Goal: Transaction & Acquisition: Book appointment/travel/reservation

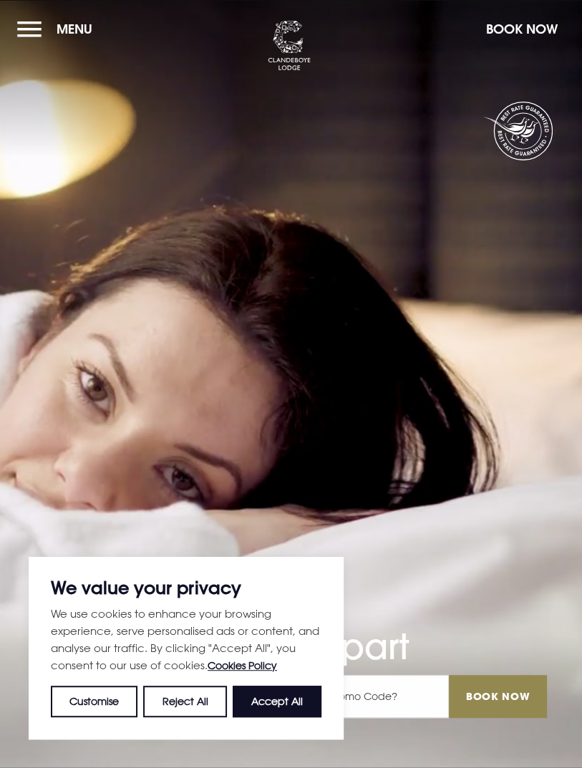
click at [301, 701] on button "Accept All" at bounding box center [277, 701] width 89 height 31
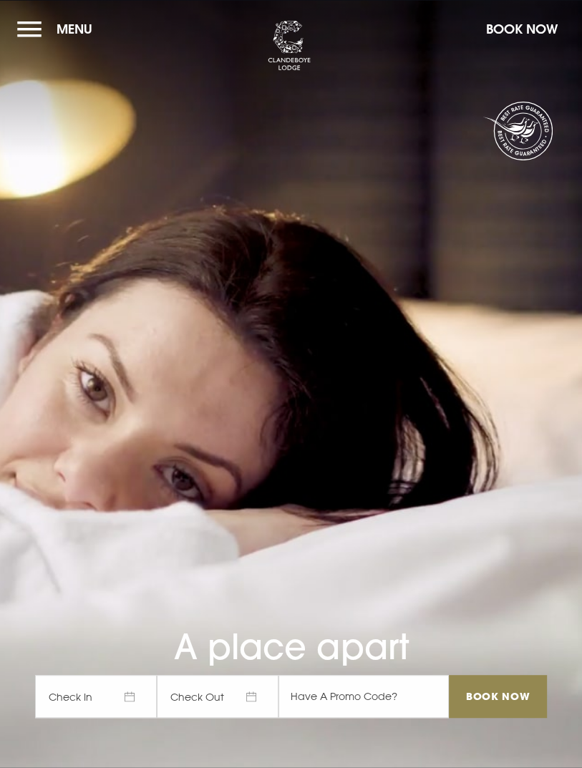
checkbox input "true"
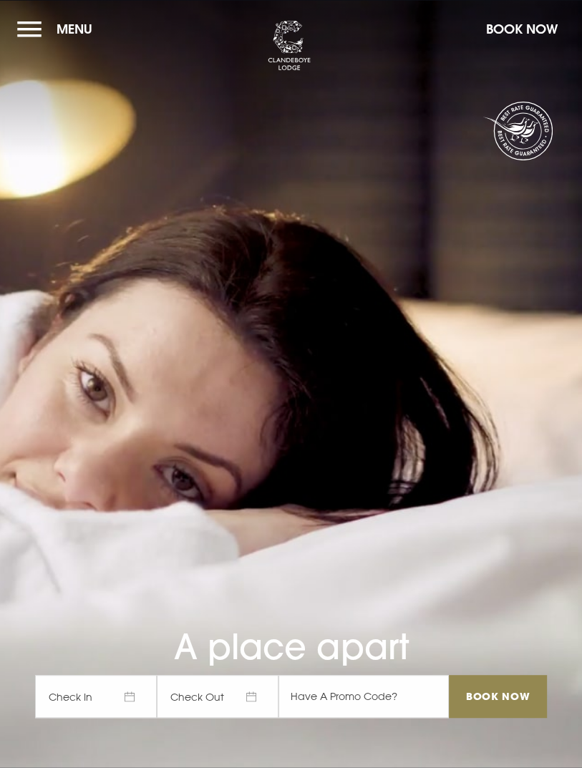
click at [25, 38] on button "Menu" at bounding box center [58, 29] width 82 height 31
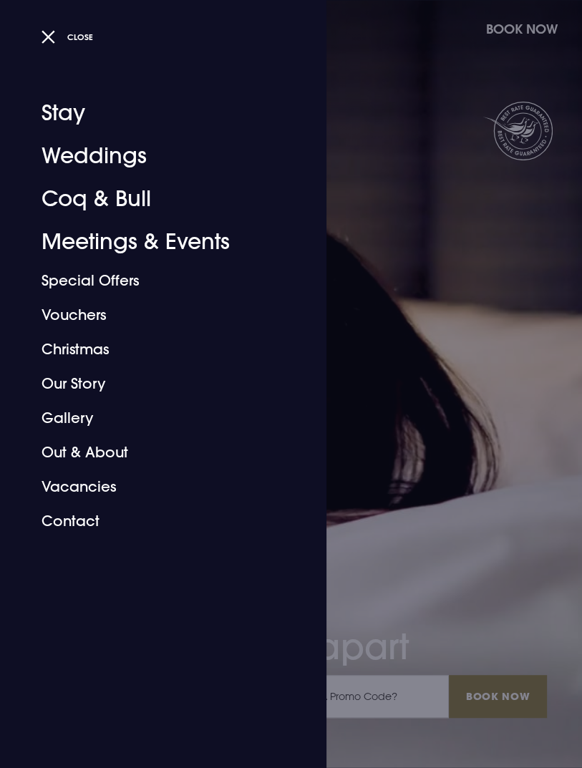
click at [129, 288] on link "Special Offers" at bounding box center [155, 280] width 226 height 34
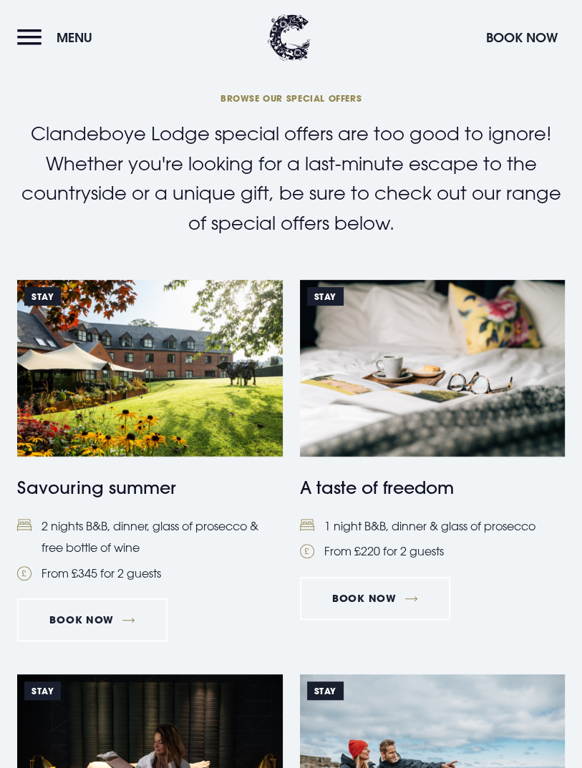
scroll to position [196, 0]
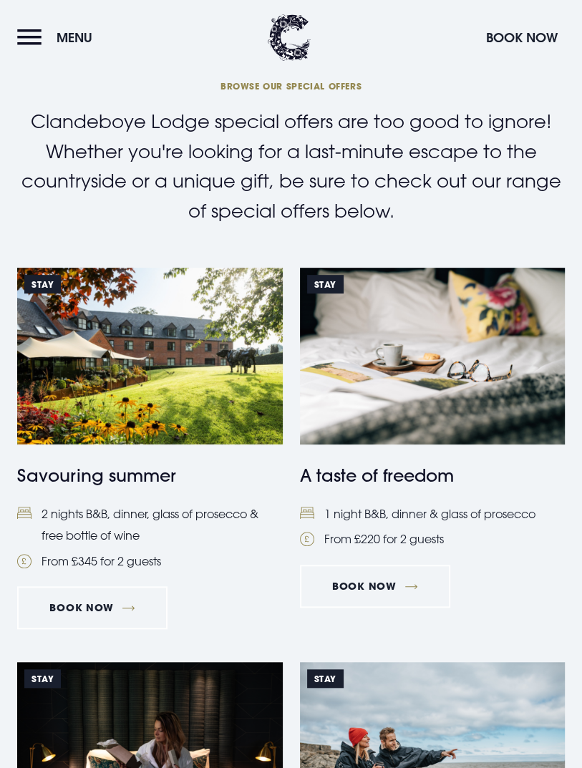
click at [130, 495] on link "STAY Savouring summer 2 nights B&B, dinner, glass of prosecco & free bottle of …" at bounding box center [149, 420] width 265 height 304
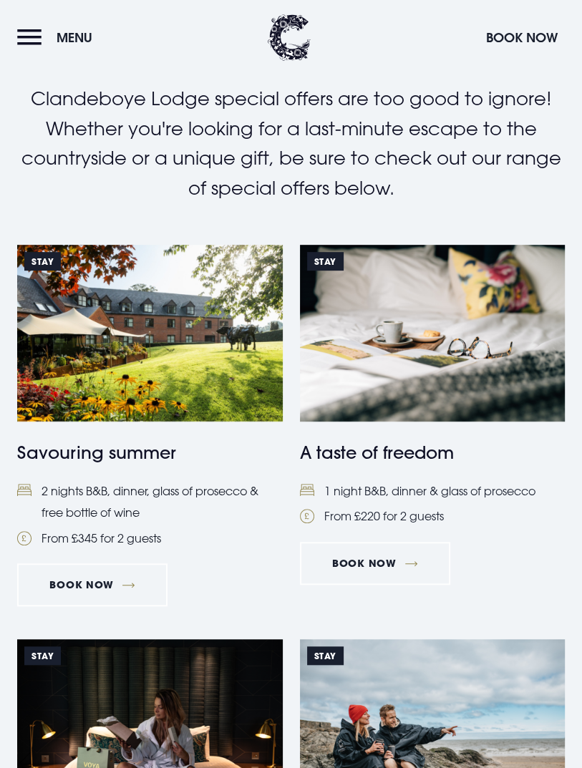
scroll to position [231, 0]
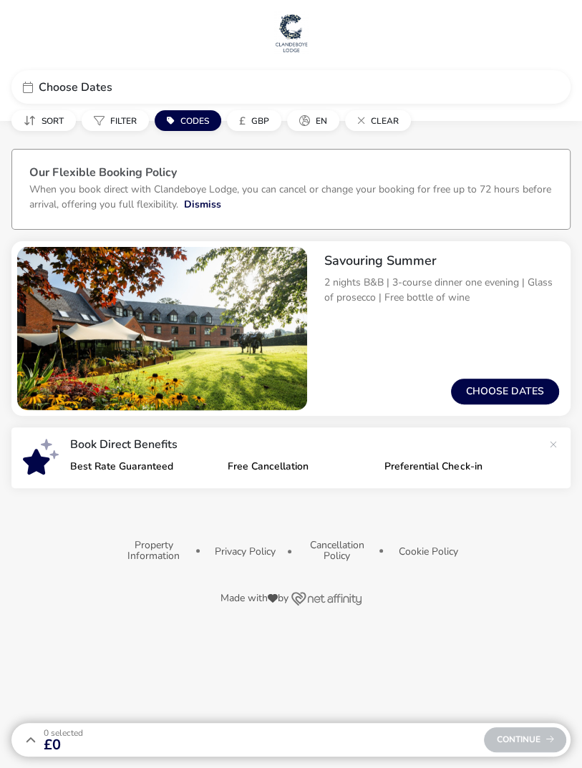
click at [507, 398] on button "Choose dates" at bounding box center [505, 392] width 108 height 26
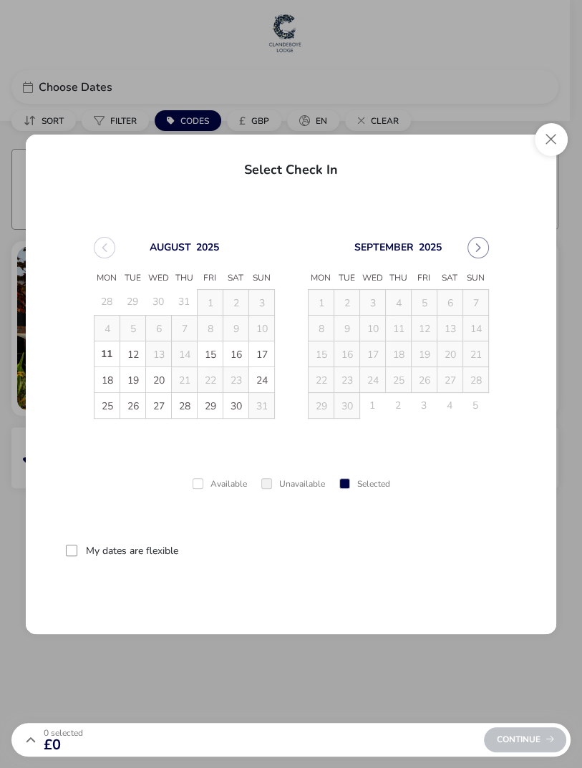
click at [452, 364] on td "20" at bounding box center [450, 354] width 26 height 26
click at [475, 243] on icon "Next Month" at bounding box center [477, 247] width 5 height 9
click at [96, 255] on div "September 2025" at bounding box center [184, 247] width 181 height 21
click at [96, 244] on button "Previous Month" at bounding box center [104, 247] width 21 height 21
click at [135, 408] on span "26" at bounding box center [133, 406] width 25 height 25
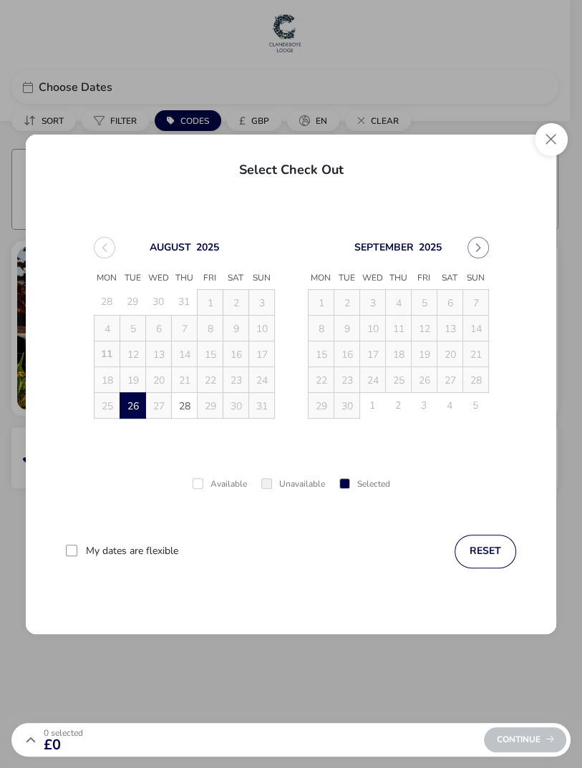
click at [193, 408] on span "28" at bounding box center [184, 406] width 25 height 25
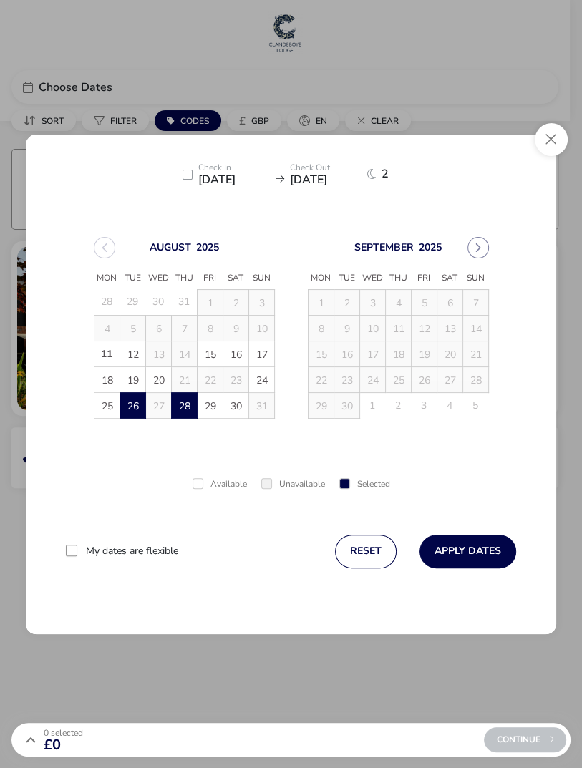
click at [476, 549] on button "Apply Dates" at bounding box center [467, 552] width 97 height 34
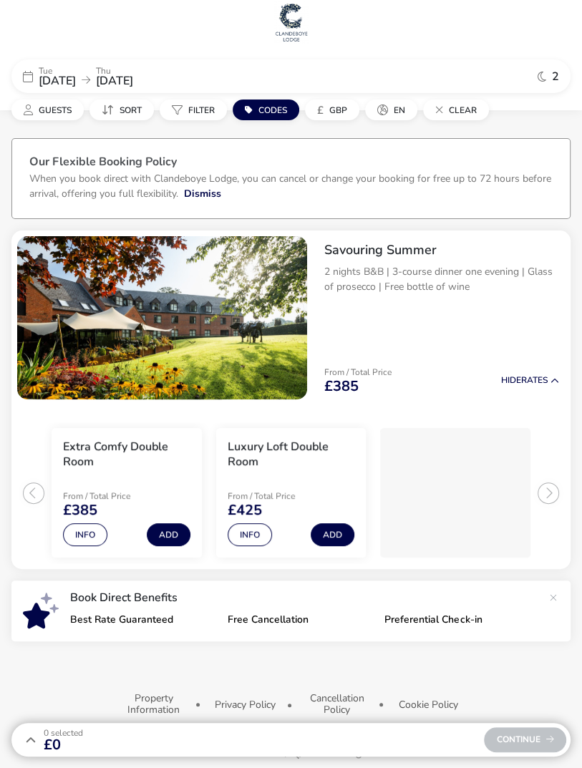
scroll to position [46, 0]
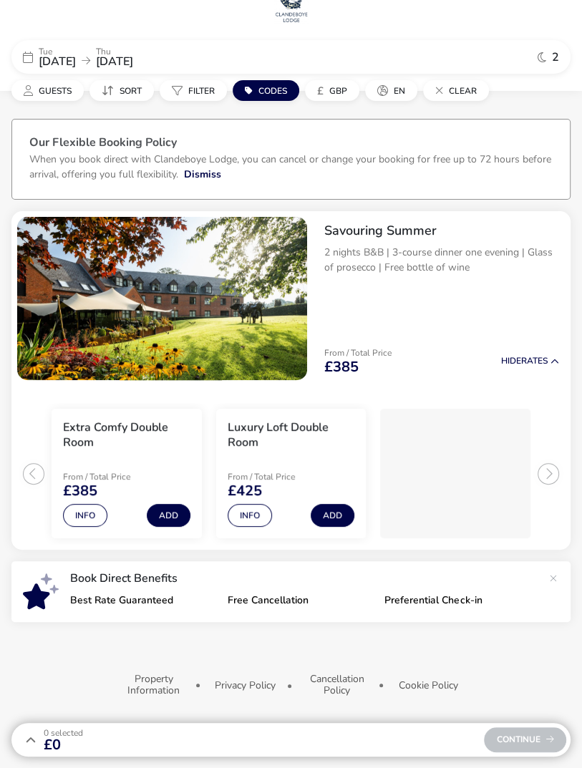
click at [249, 420] on h3 "Luxury Loft Double Room" at bounding box center [291, 435] width 127 height 30
click at [244, 509] on button "Info" at bounding box center [250, 515] width 44 height 23
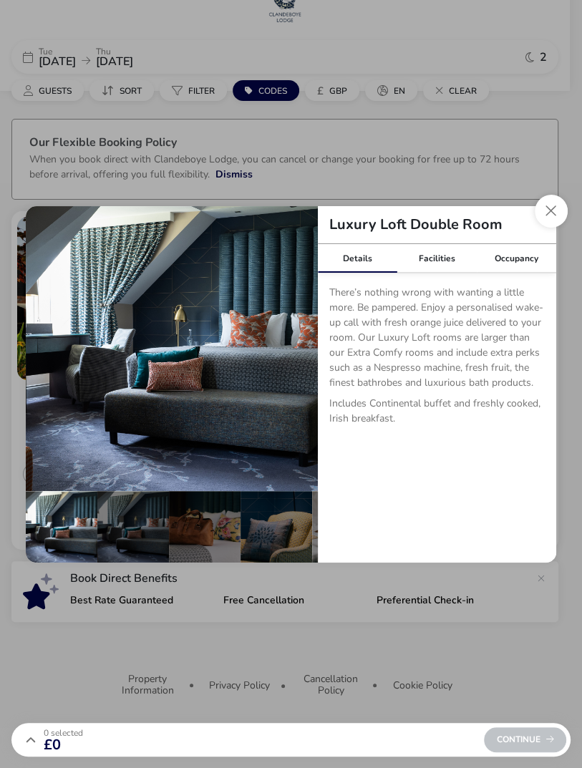
click at [432, 263] on div "Facilities" at bounding box center [436, 258] width 79 height 29
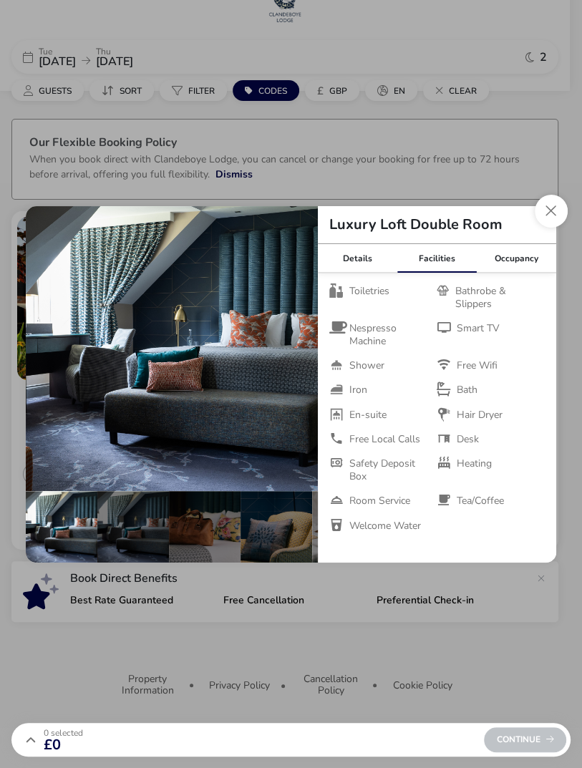
click at [505, 263] on div "Occupancy" at bounding box center [516, 258] width 79 height 29
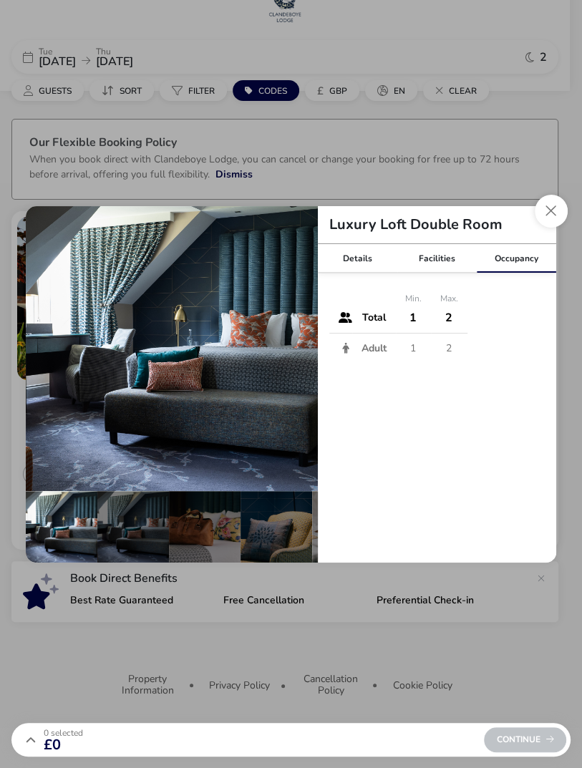
click at [358, 263] on div "Details" at bounding box center [357, 258] width 79 height 29
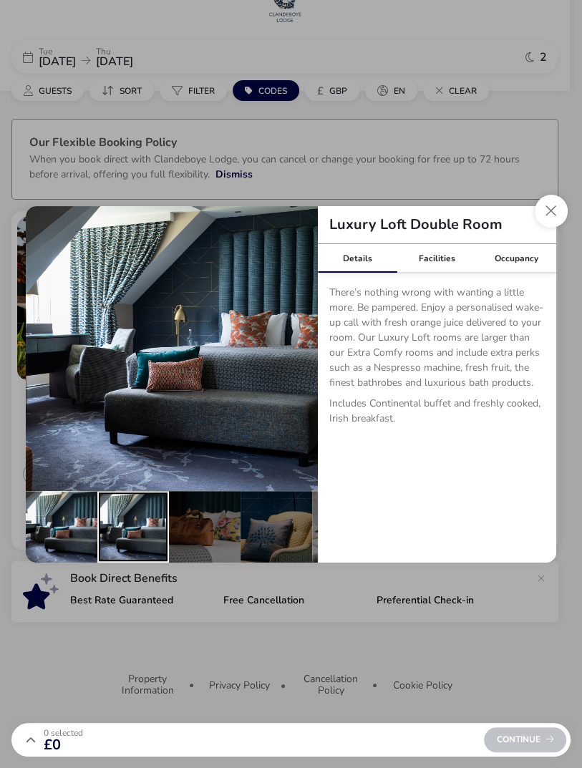
click at [137, 554] on div "details" at bounding box center [133, 527] width 72 height 72
click at [68, 539] on div "details" at bounding box center [62, 527] width 72 height 72
click at [146, 545] on div "details" at bounding box center [133, 527] width 72 height 72
click at [143, 545] on div "details" at bounding box center [133, 527] width 72 height 72
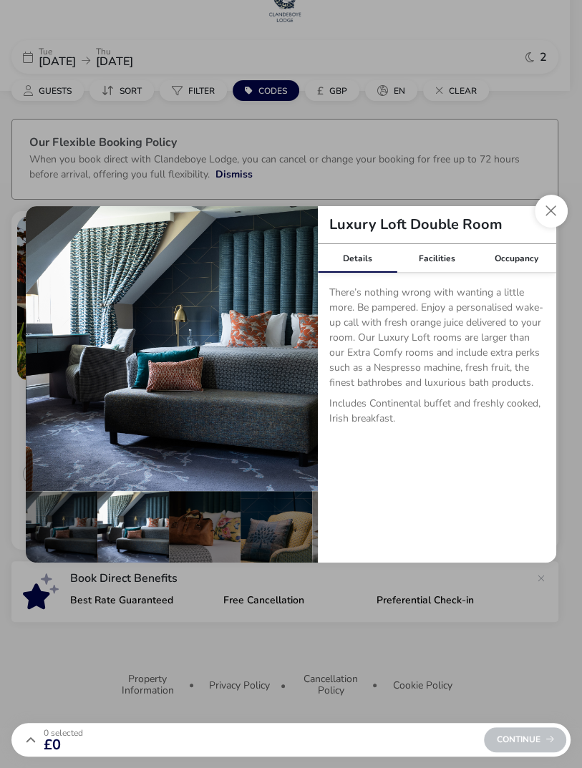
click at [206, 549] on div "details" at bounding box center [205, 527] width 72 height 72
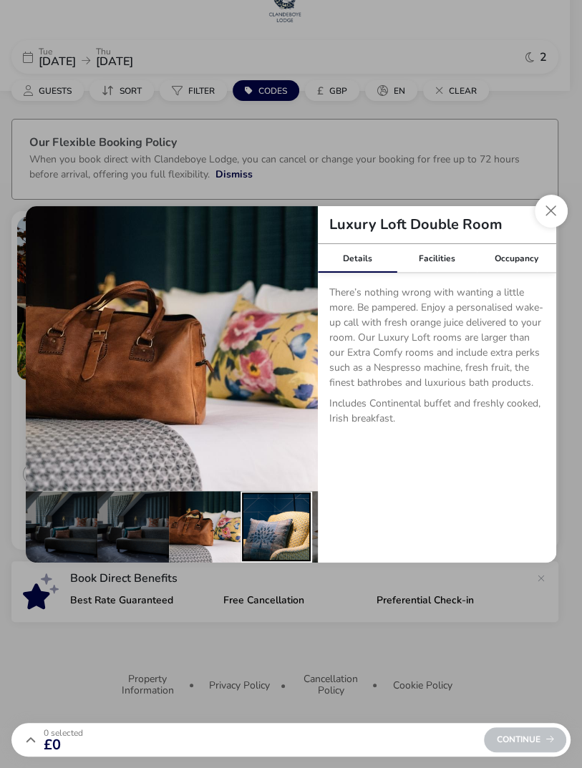
click at [275, 552] on div "details" at bounding box center [276, 527] width 72 height 72
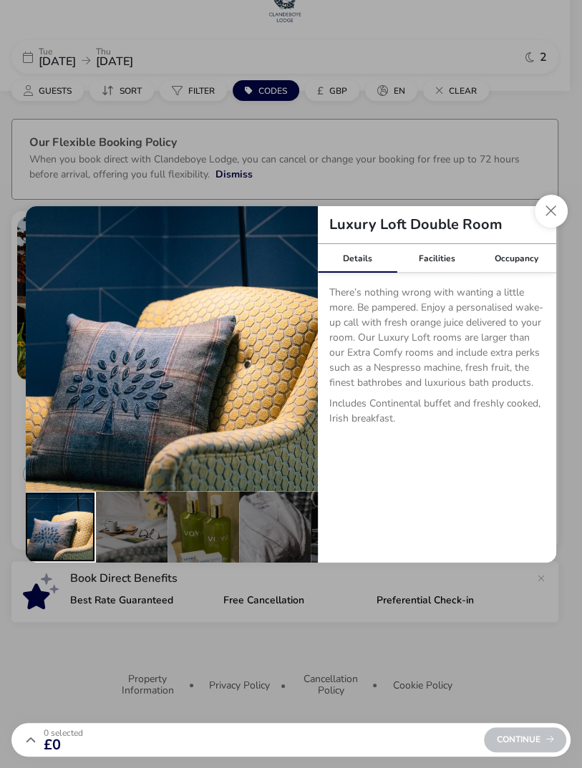
scroll to position [0, 226]
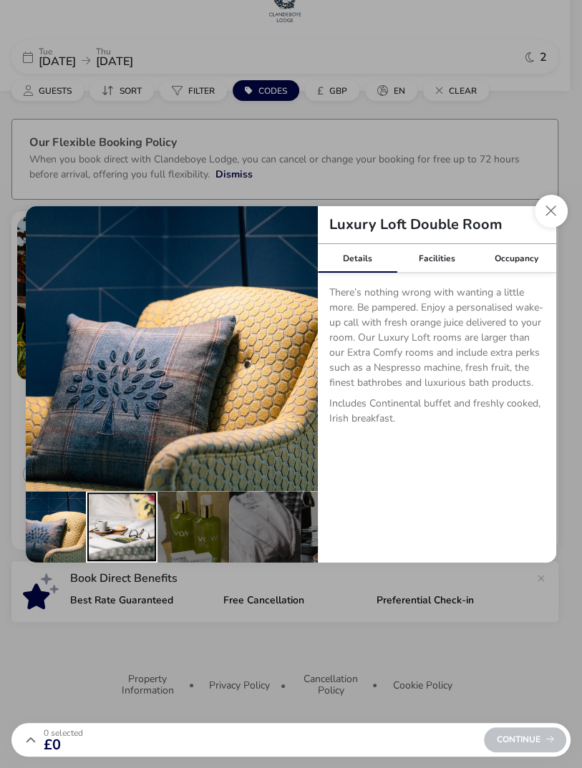
click at [126, 553] on div "details" at bounding box center [122, 527] width 72 height 72
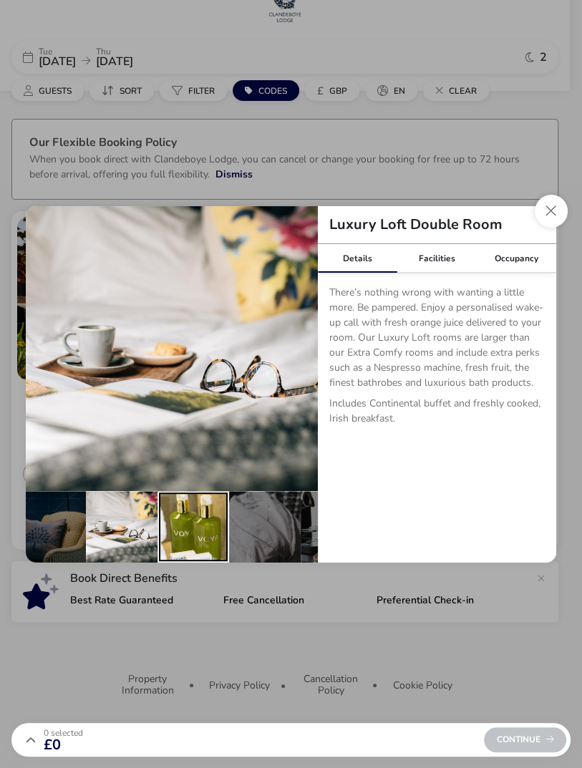
click at [196, 540] on div "details" at bounding box center [193, 527] width 72 height 72
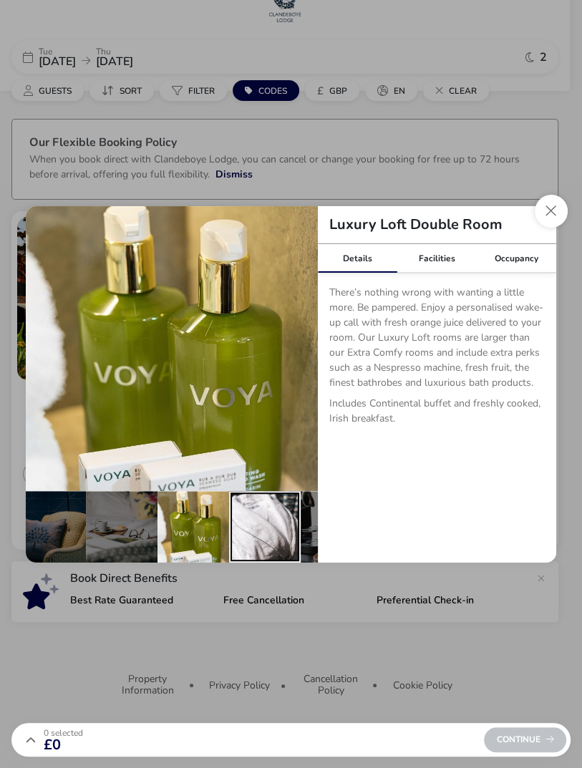
click at [262, 548] on div "details" at bounding box center [265, 527] width 72 height 72
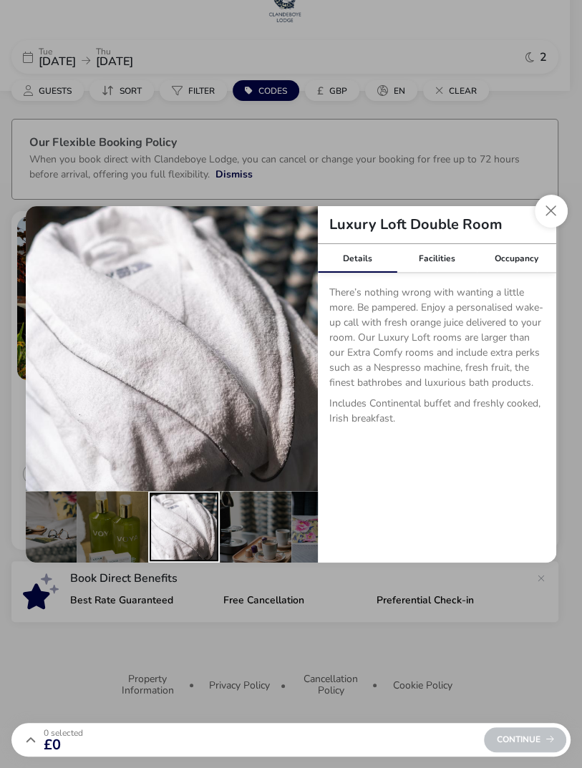
scroll to position [0, 424]
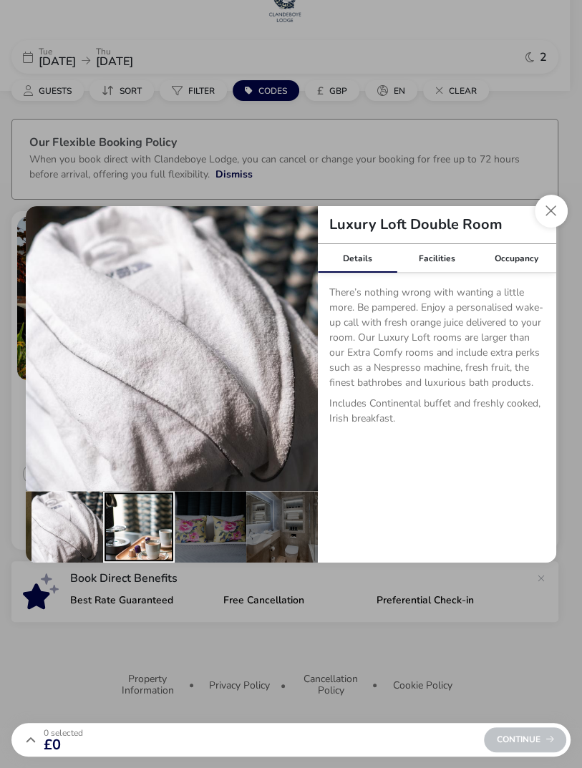
click at [140, 544] on div "details" at bounding box center [139, 527] width 72 height 72
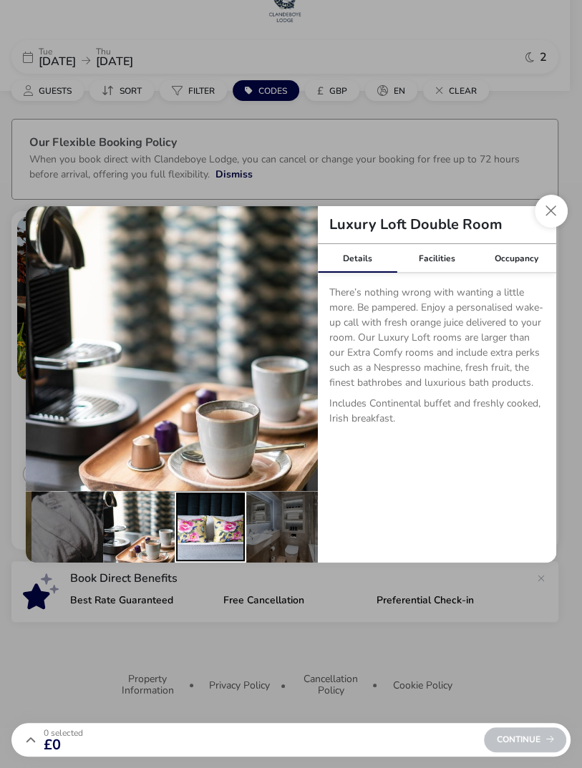
click at [213, 551] on div "details" at bounding box center [211, 527] width 72 height 72
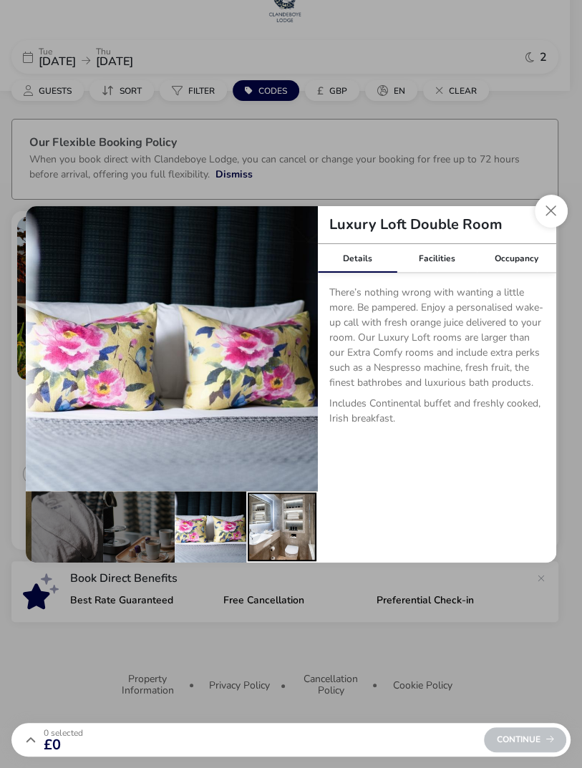
click at [271, 540] on div "details" at bounding box center [282, 527] width 72 height 72
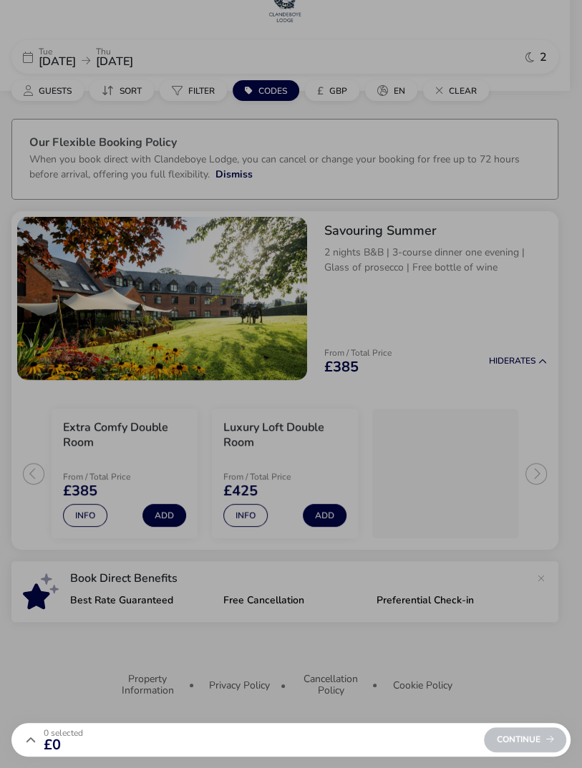
click at [366, 644] on div "Luxury Loft Double Room Details Facilities Occupancy There’s nothing wrong with…" at bounding box center [291, 384] width 582 height 768
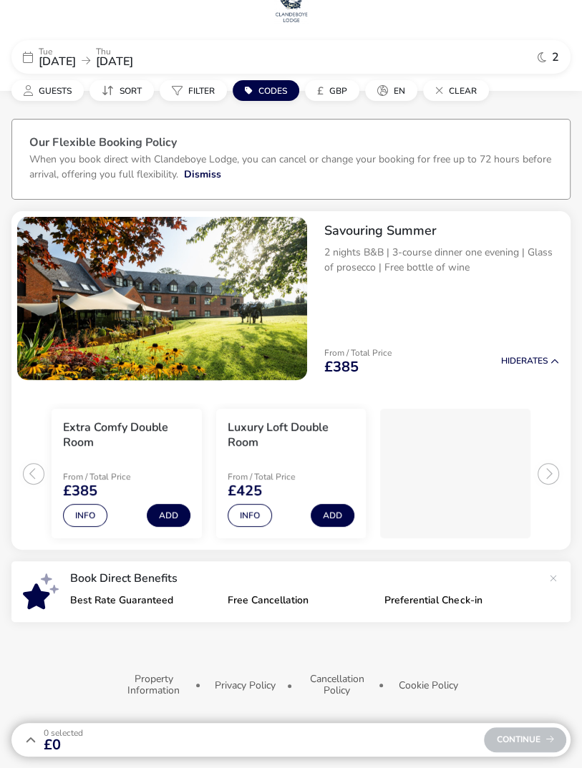
click at [85, 504] on button "Info" at bounding box center [85, 515] width 44 height 23
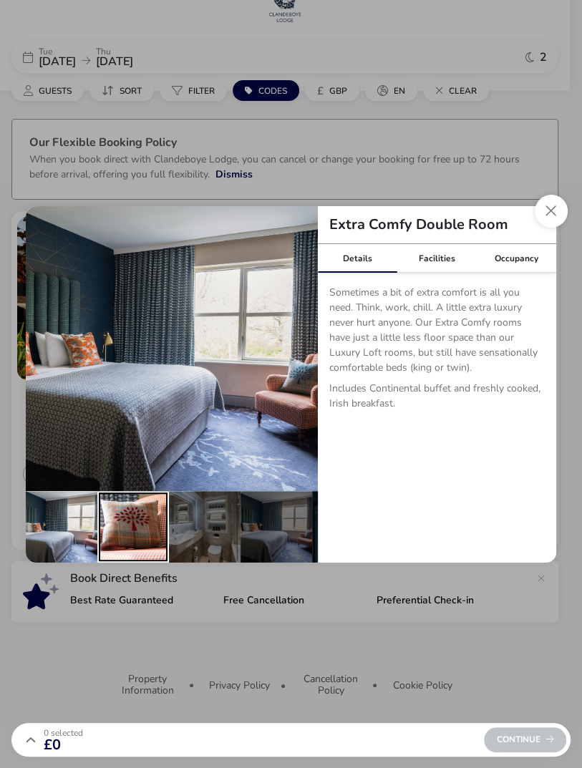
click at [147, 548] on div "details" at bounding box center [133, 527] width 72 height 72
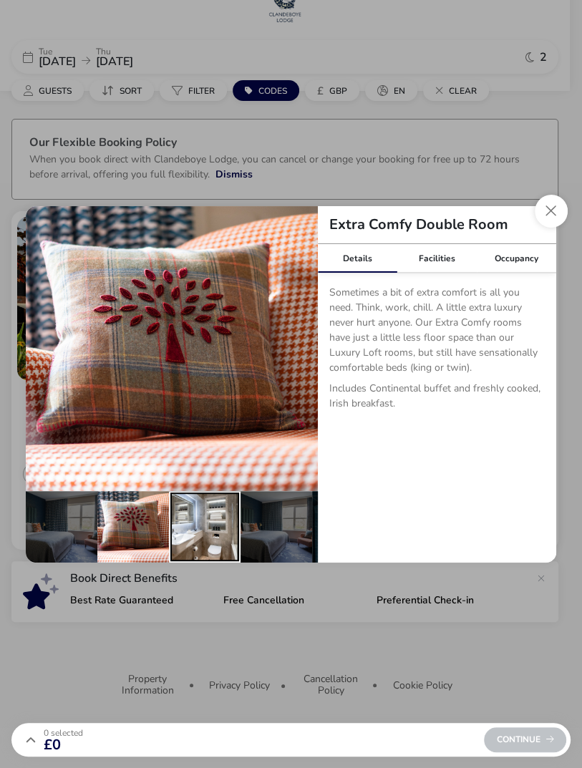
click at [205, 550] on div "details" at bounding box center [205, 527] width 72 height 72
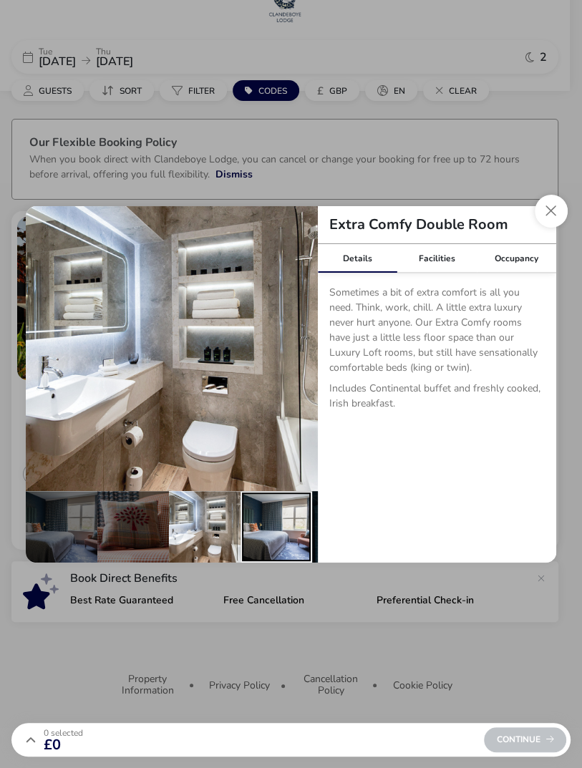
click at [275, 545] on div "details" at bounding box center [276, 527] width 72 height 72
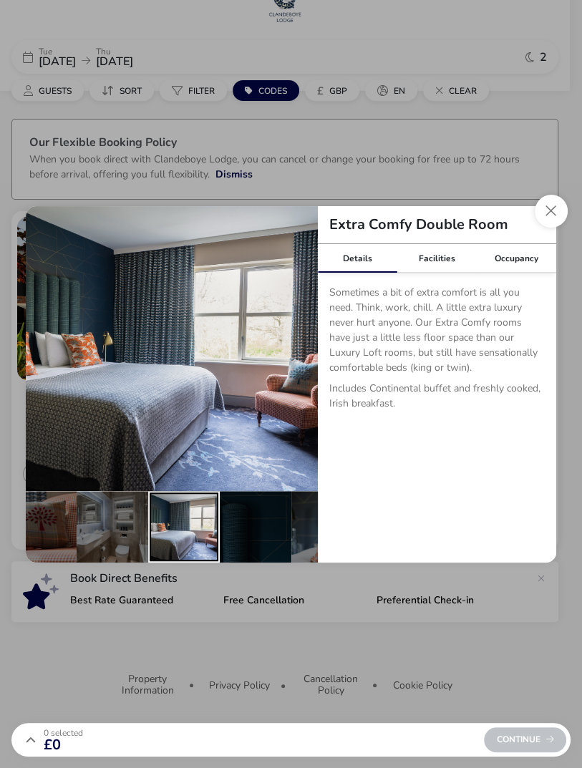
scroll to position [0, 209]
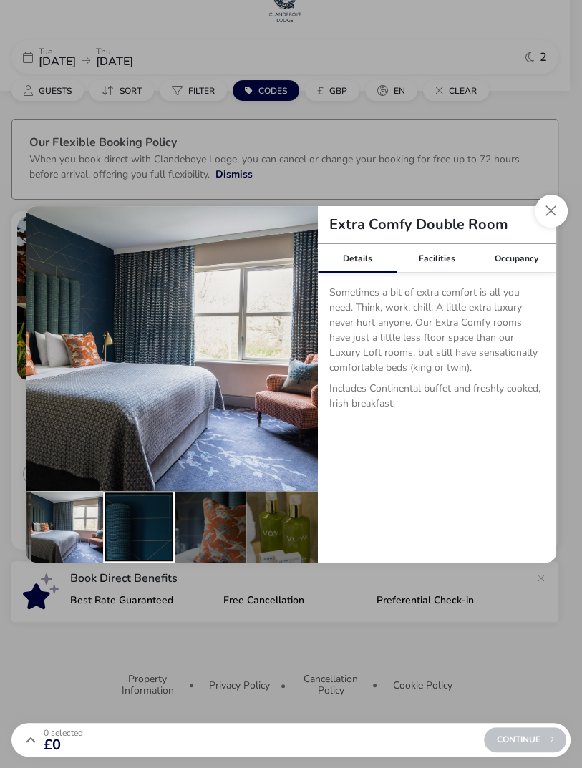
click at [153, 553] on div "details" at bounding box center [139, 527] width 72 height 72
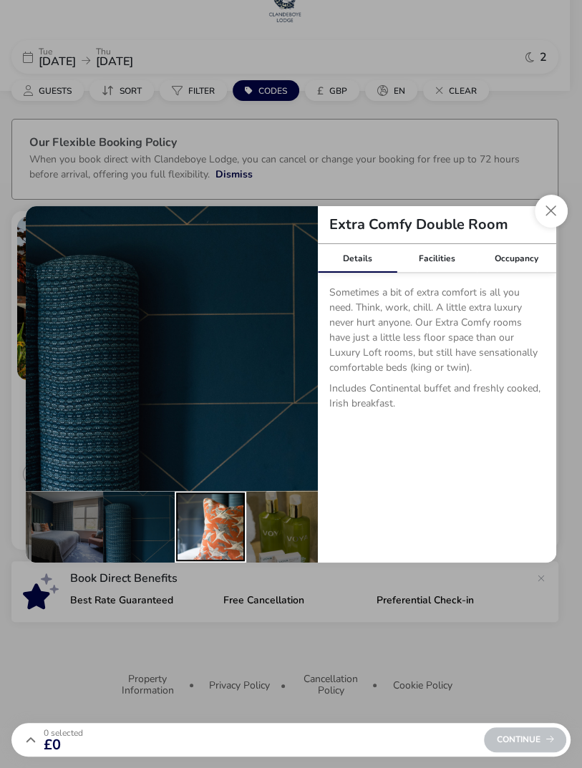
click at [213, 539] on div "details" at bounding box center [211, 527] width 72 height 72
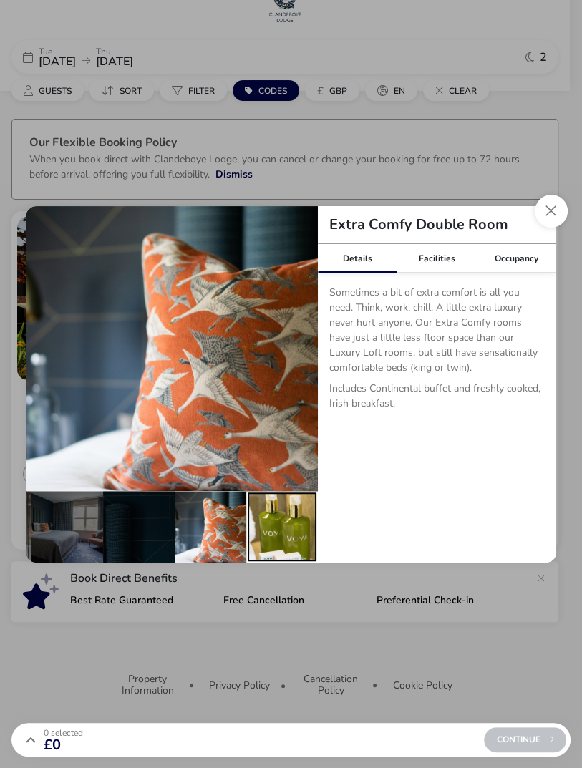
click at [281, 540] on div "details" at bounding box center [282, 527] width 72 height 72
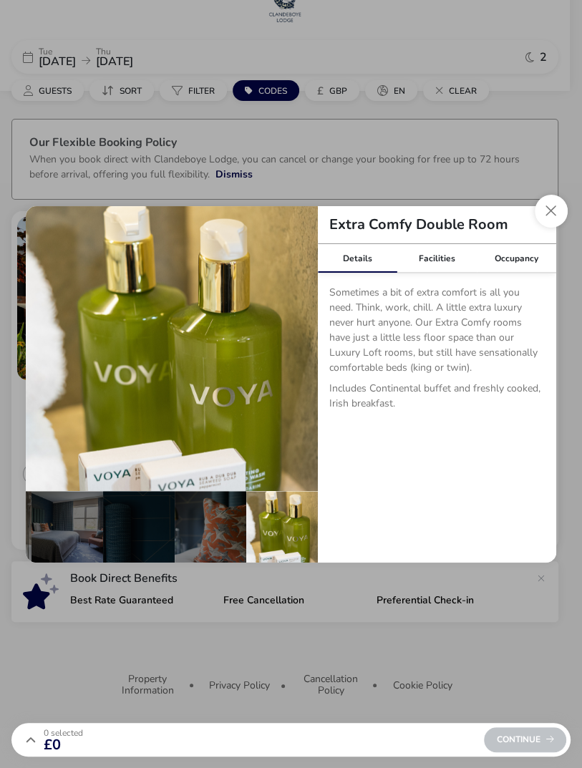
click at [447, 255] on div "Facilities" at bounding box center [436, 258] width 79 height 29
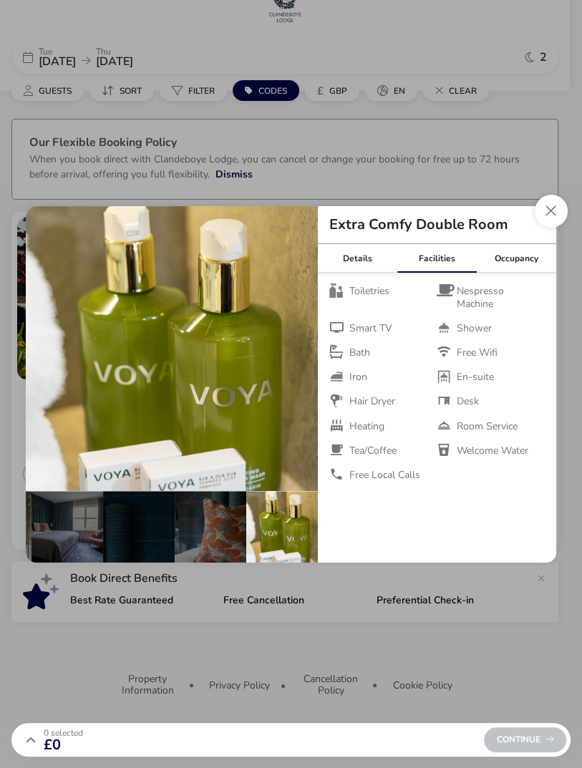
click at [551, 213] on button "Close dialog" at bounding box center [551, 211] width 33 height 33
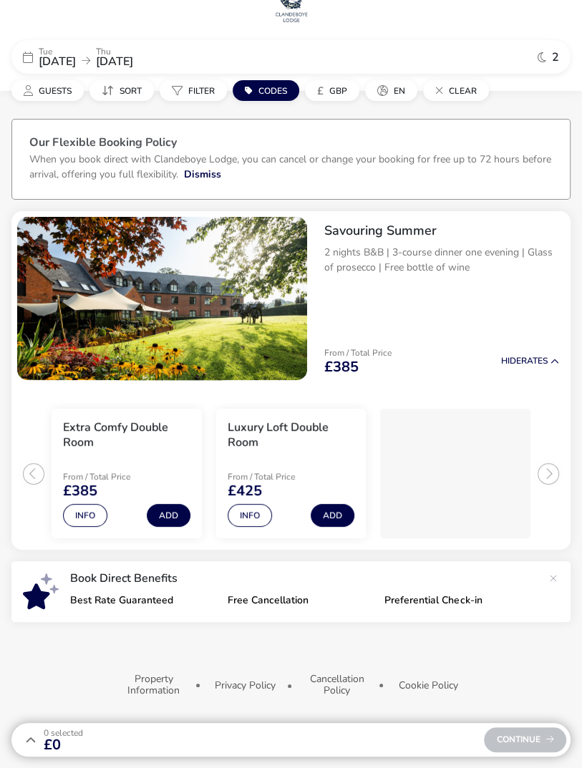
scroll to position [0, 0]
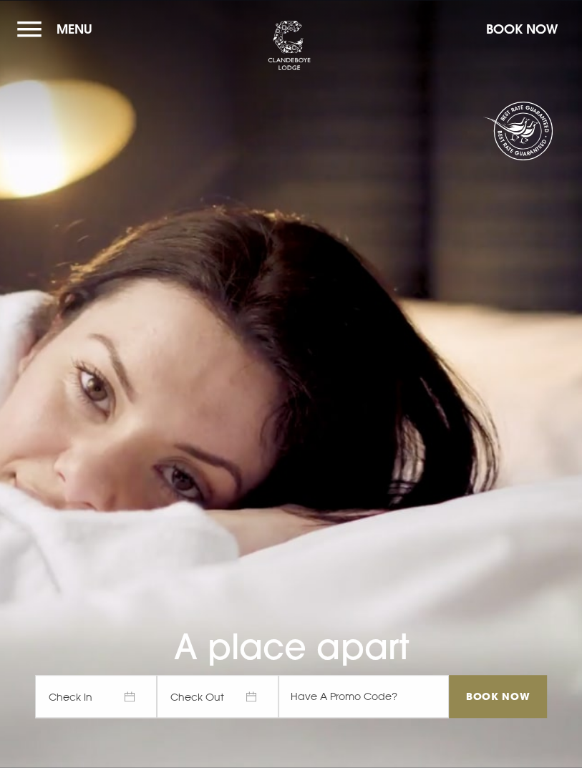
click at [34, 36] on button "Menu" at bounding box center [58, 29] width 82 height 31
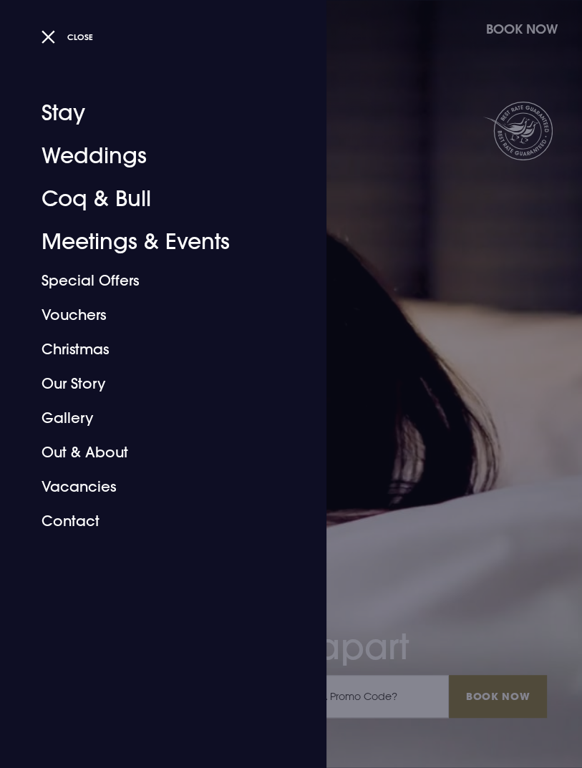
click at [129, 202] on link "Coq & Bull" at bounding box center [155, 198] width 226 height 43
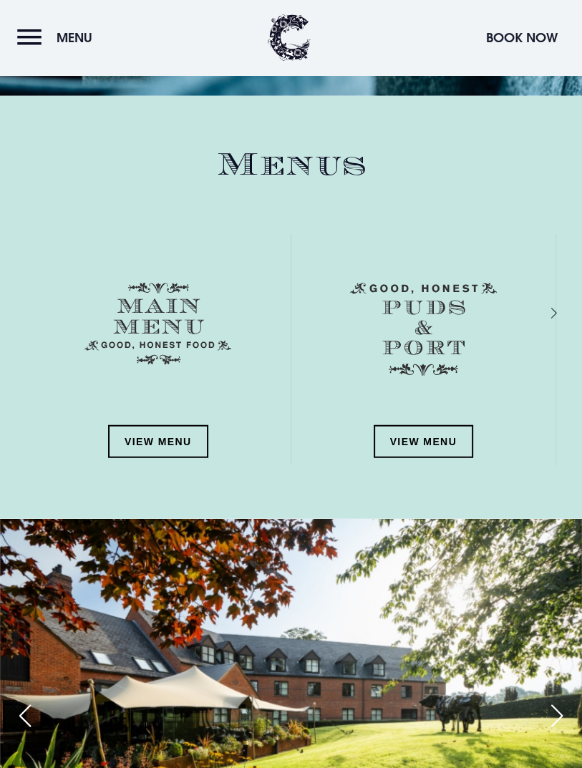
scroll to position [1682, 0]
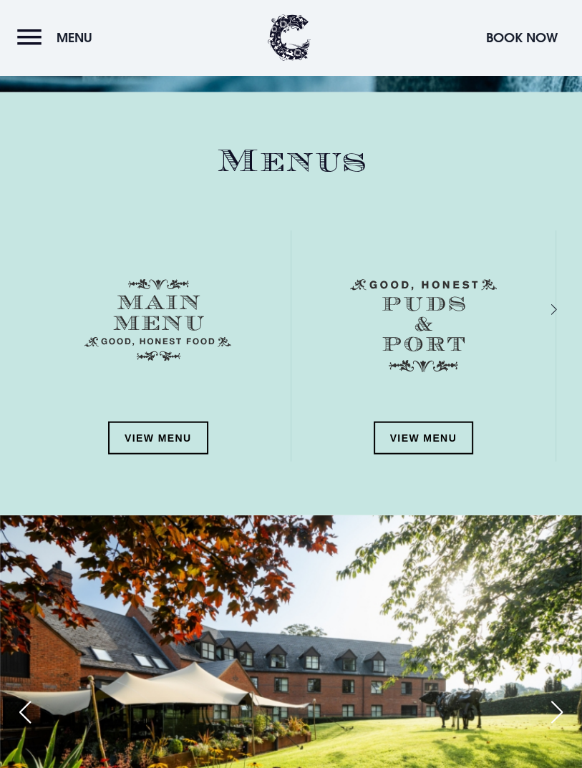
click at [182, 454] on link "View Menu" at bounding box center [158, 437] width 100 height 33
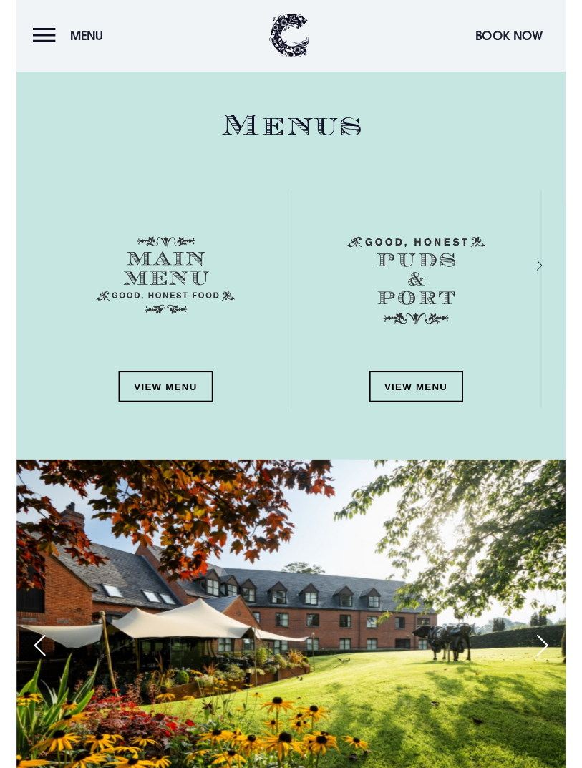
scroll to position [1728, 0]
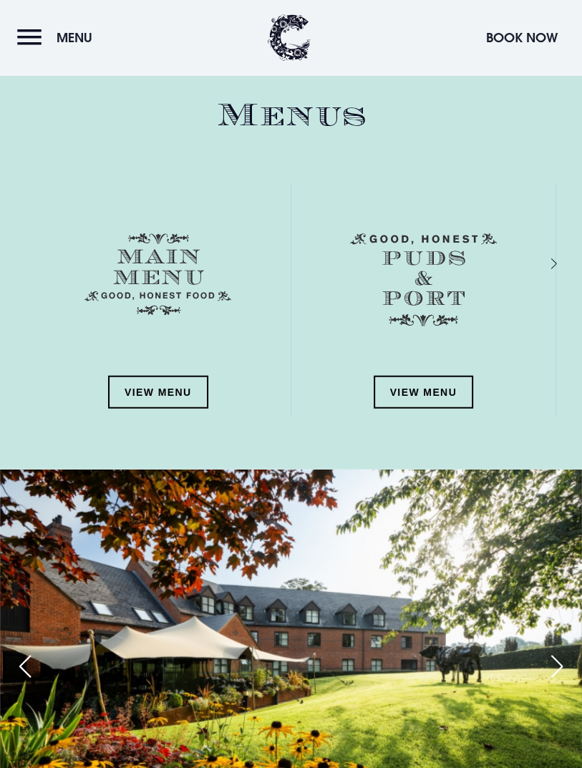
click at [447, 409] on link "View Menu" at bounding box center [424, 392] width 100 height 33
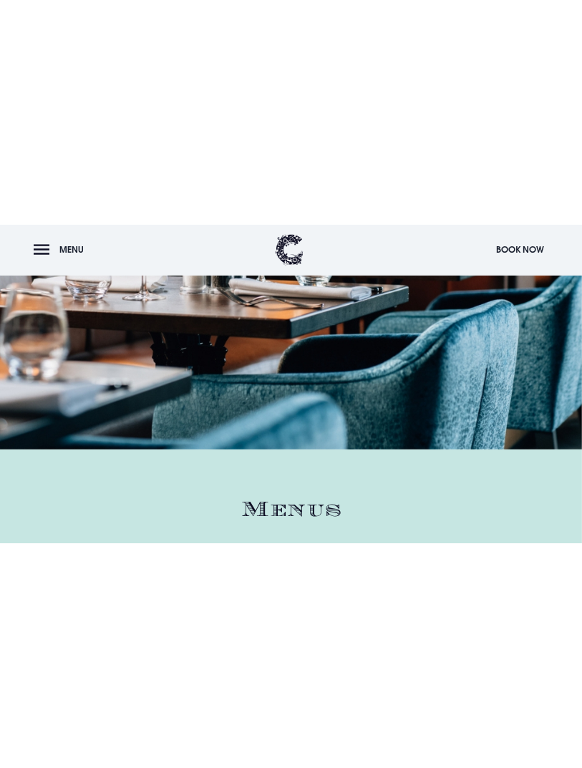
scroll to position [1497, 0]
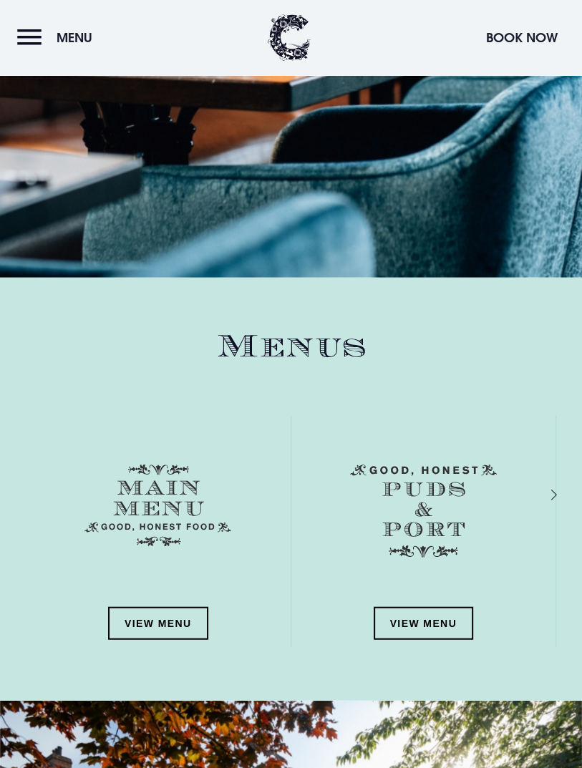
click at [36, 52] on button "Menu" at bounding box center [58, 37] width 82 height 31
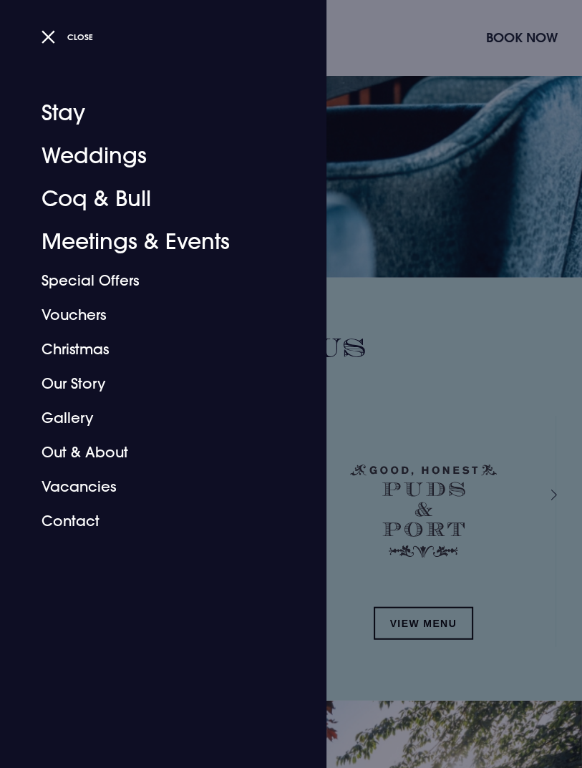
click at [114, 278] on link "Special Offers" at bounding box center [155, 280] width 226 height 34
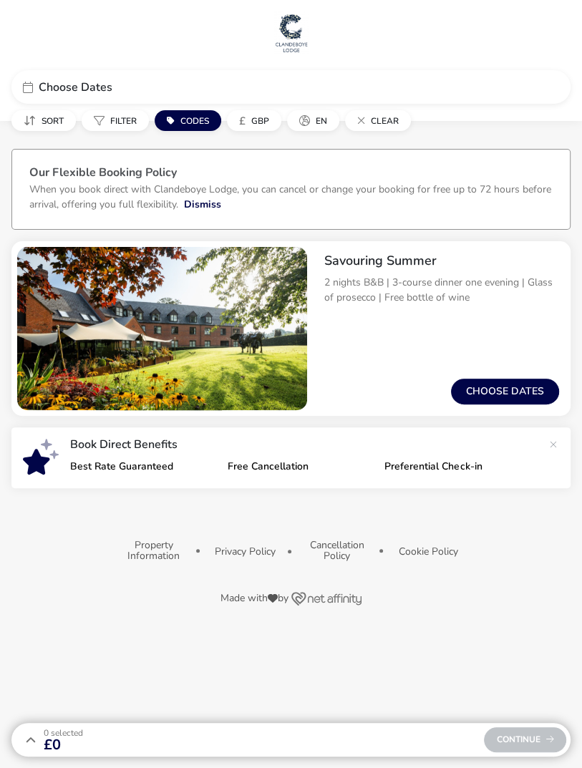
click at [469, 517] on naf-pibe-footer "Property Information Privacy Policy Cancellation Policy Cookie Policy Made with…" at bounding box center [291, 575] width 582 height 117
click at [512, 397] on button "Choose dates" at bounding box center [505, 392] width 108 height 26
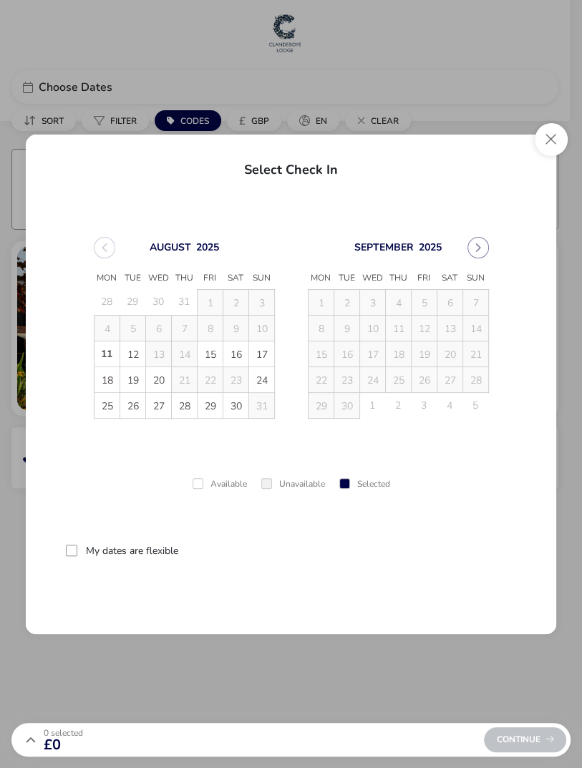
click at [215, 409] on span "29" at bounding box center [210, 406] width 25 height 25
click at [183, 409] on td "28" at bounding box center [184, 405] width 26 height 26
click at [198, 411] on span "29" at bounding box center [210, 406] width 25 height 25
click at [260, 415] on span "31" at bounding box center [262, 406] width 25 height 25
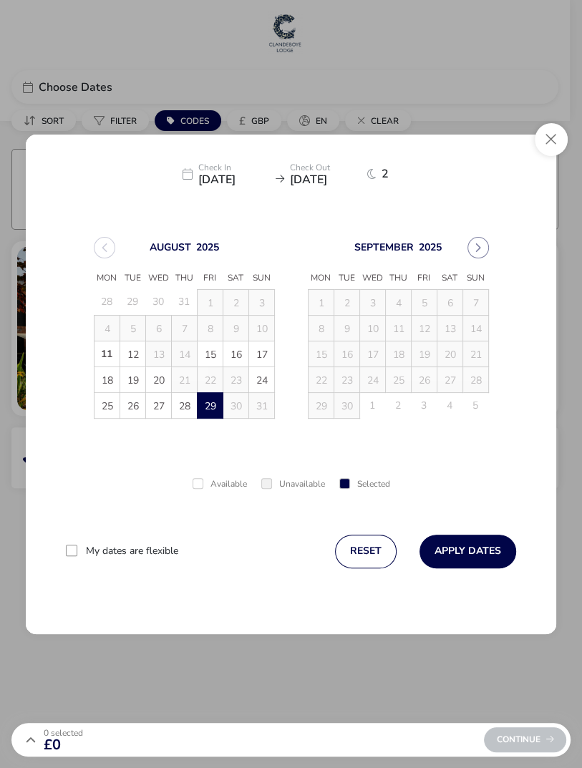
click at [183, 406] on span "28" at bounding box center [184, 406] width 25 height 25
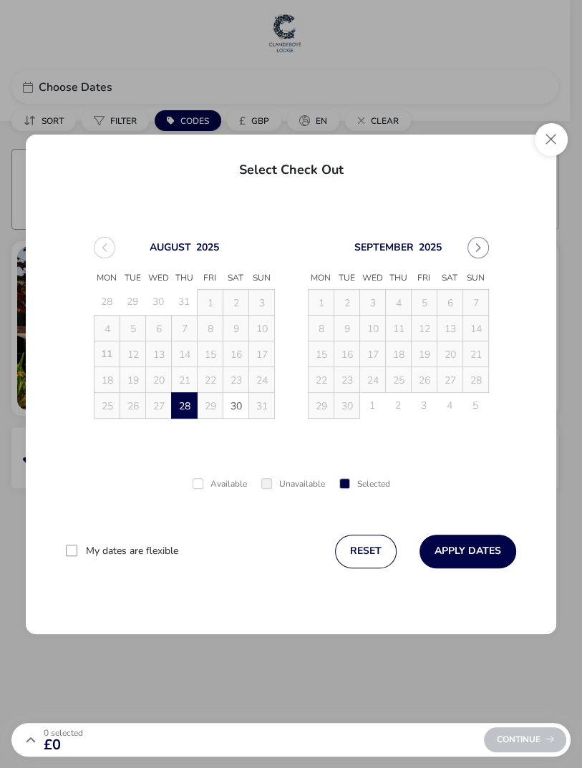
click at [238, 414] on span "30" at bounding box center [236, 406] width 25 height 25
click at [481, 552] on button "Apply Dates" at bounding box center [467, 552] width 97 height 34
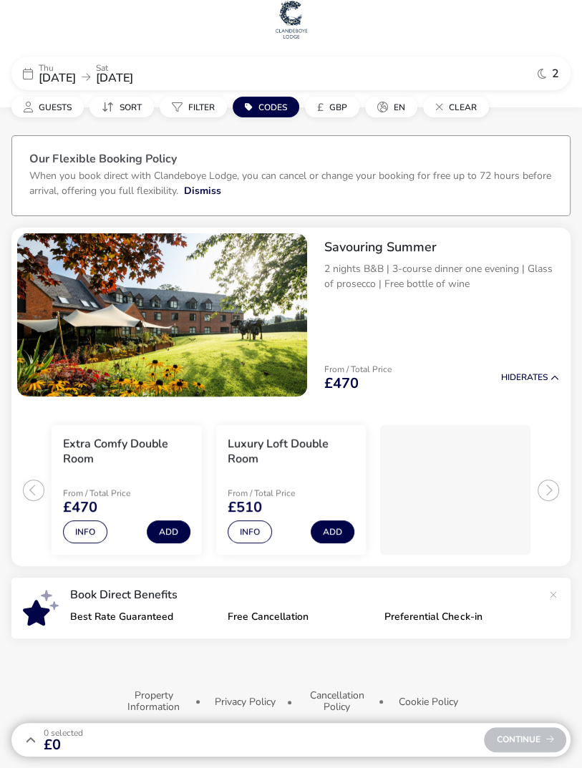
scroll to position [46, 0]
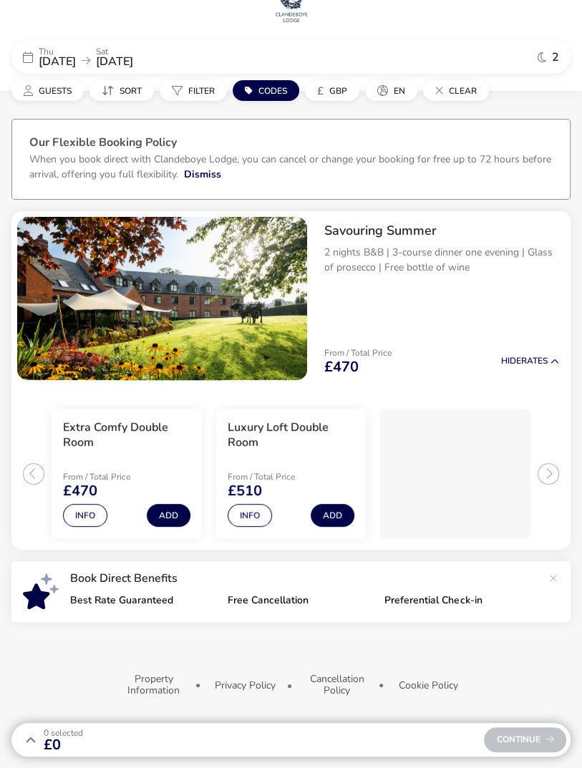
click at [452, 245] on p "2 nights B&B | 3-course dinner one evening | Glass of prosecco | Free bottle of…" at bounding box center [441, 260] width 235 height 30
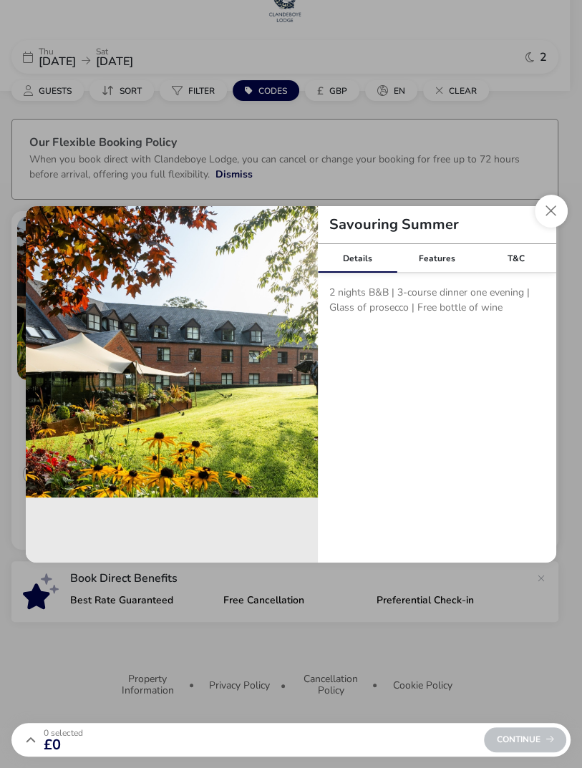
click at [447, 257] on div "Features" at bounding box center [436, 258] width 79 height 29
click at [552, 213] on button "Close modal" at bounding box center [551, 211] width 33 height 33
